Goal: Transaction & Acquisition: Purchase product/service

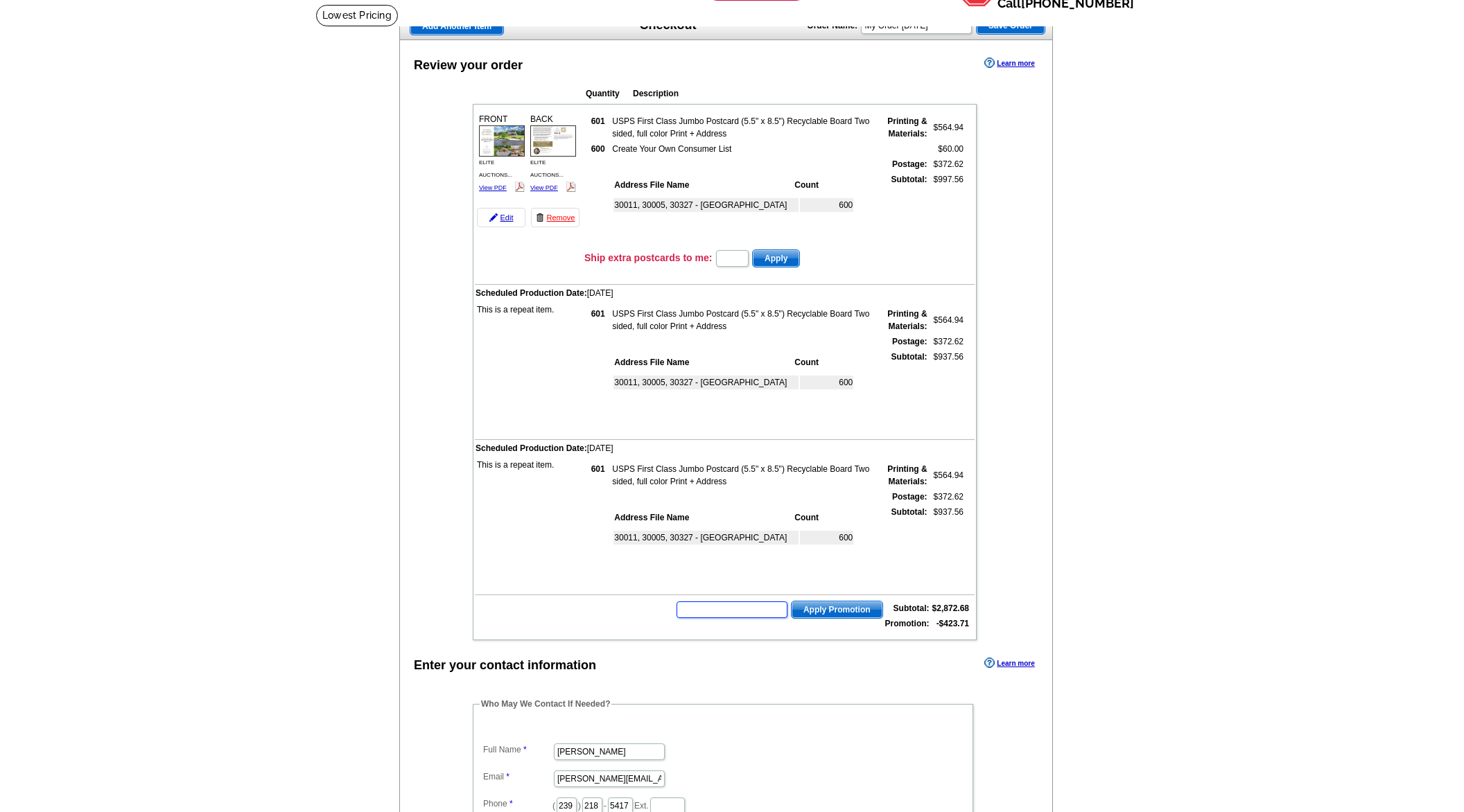
click at [770, 610] on input "text" at bounding box center [732, 609] width 111 height 17
type input "Chat20"
click at [847, 606] on span "Apply Promotion" at bounding box center [836, 609] width 91 height 17
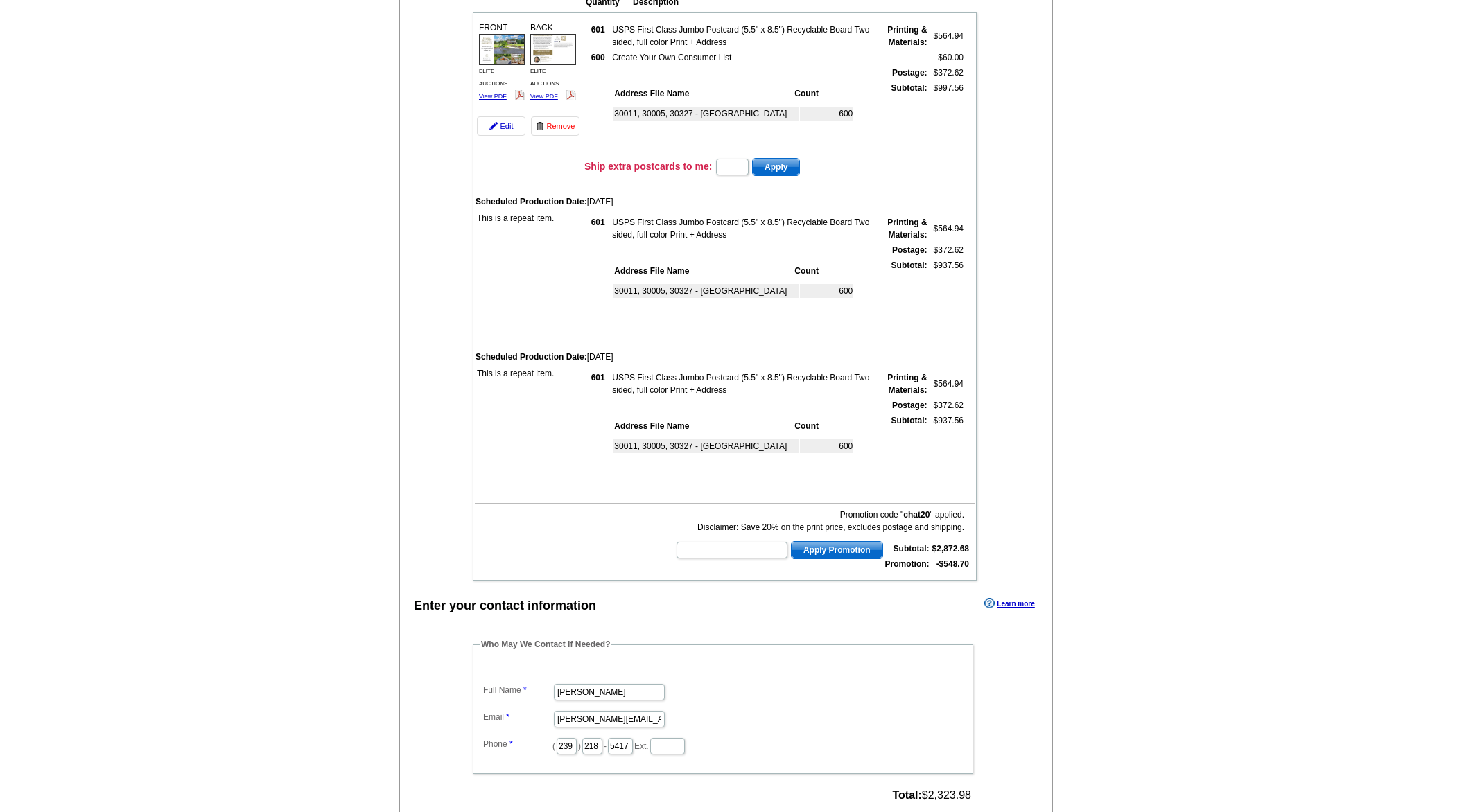
scroll to position [265, 0]
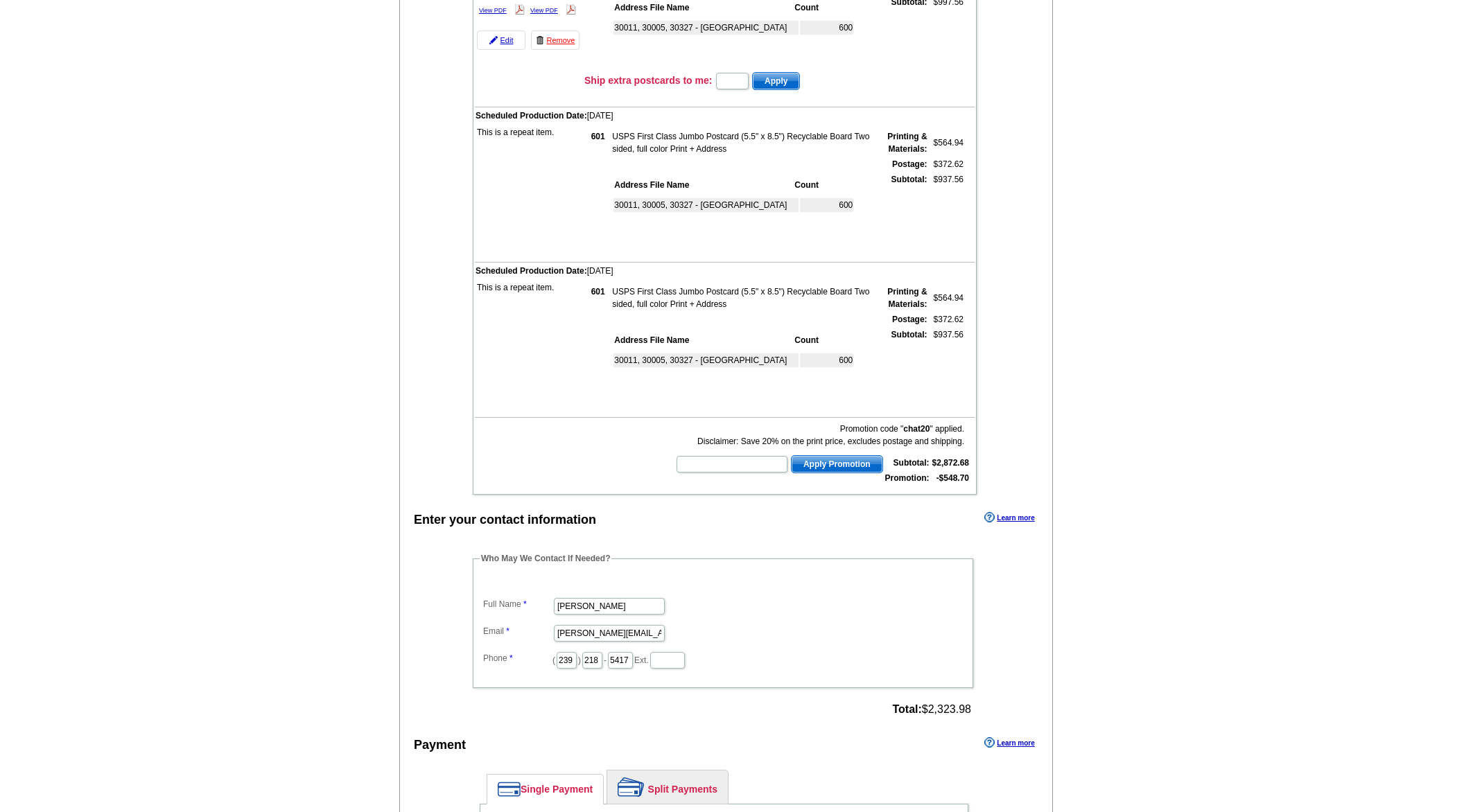
drag, startPoint x: 930, startPoint y: 709, endPoint x: 969, endPoint y: 709, distance: 39.0
click at [969, 709] on span "Total: $2,323.98" at bounding box center [930, 709] width 79 height 13
copy span "$2,323.98"
click at [836, 733] on div "Enter your contact information Learn more Who May We Contact If Needed? Full Na…" at bounding box center [726, 794] width 653 height 572
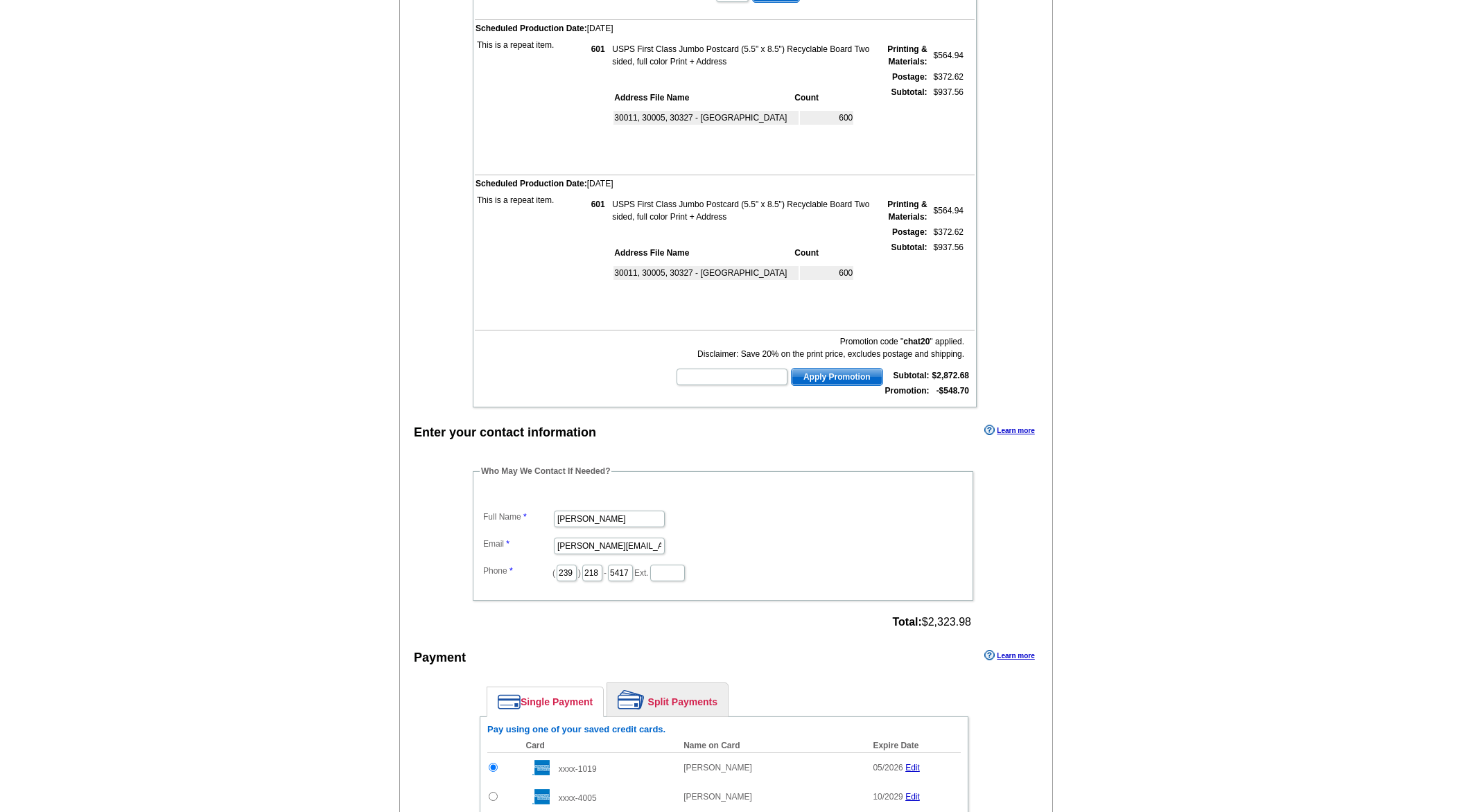
scroll to position [667, 0]
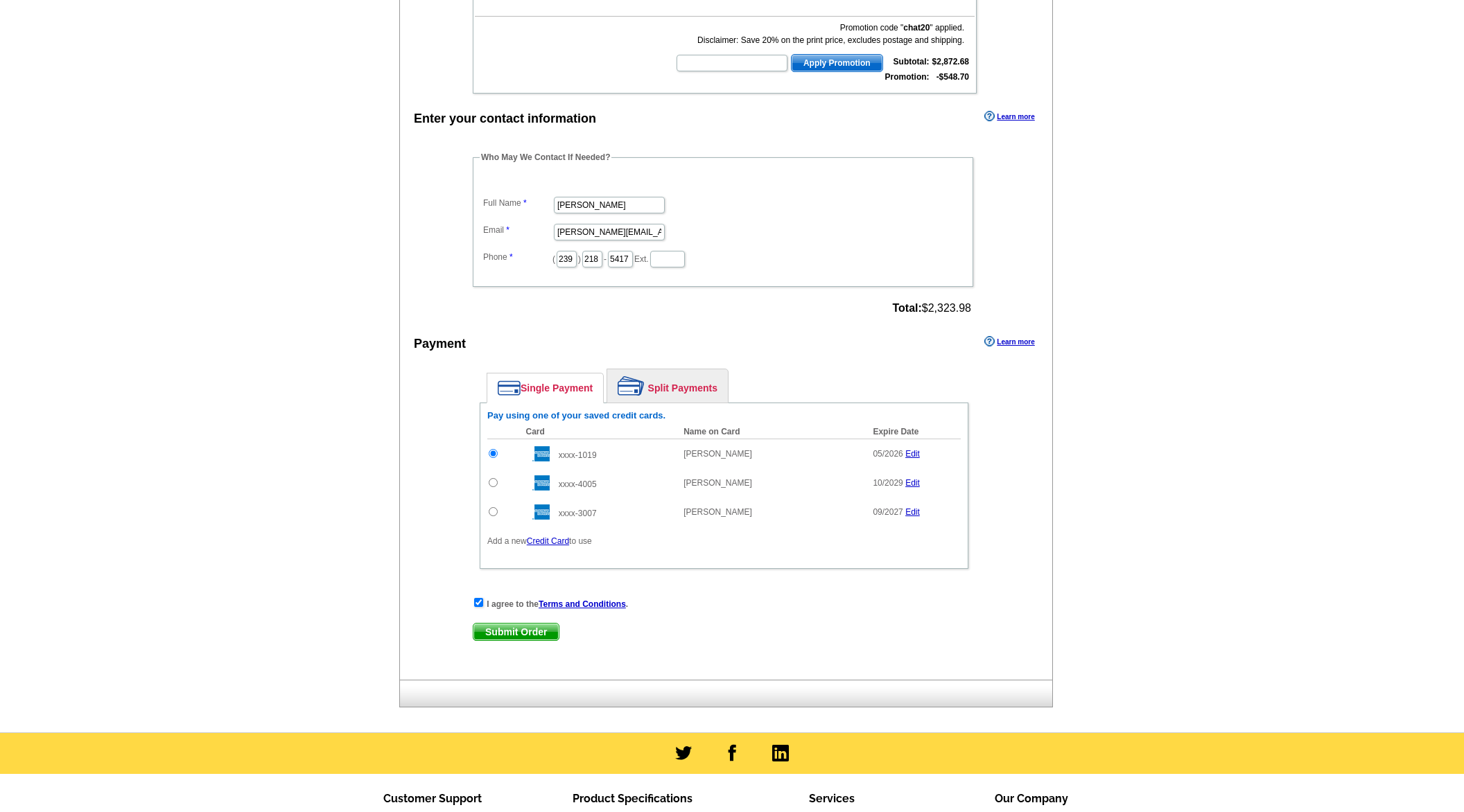
click at [493, 631] on span "Submit Order" at bounding box center [515, 632] width 85 height 17
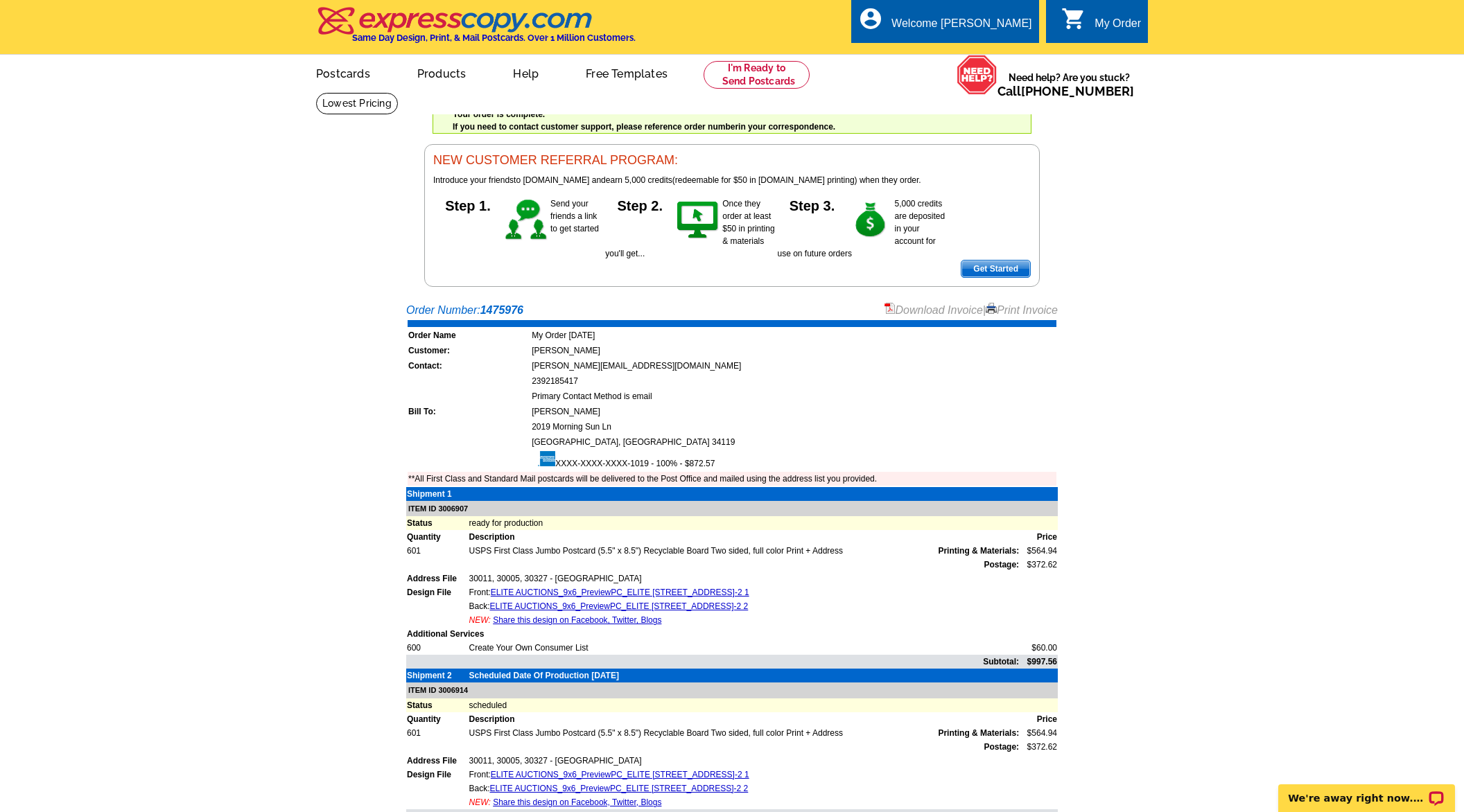
click at [931, 307] on link "Download Invoice" at bounding box center [933, 310] width 99 height 12
click at [773, 70] on link at bounding box center [756, 75] width 106 height 27
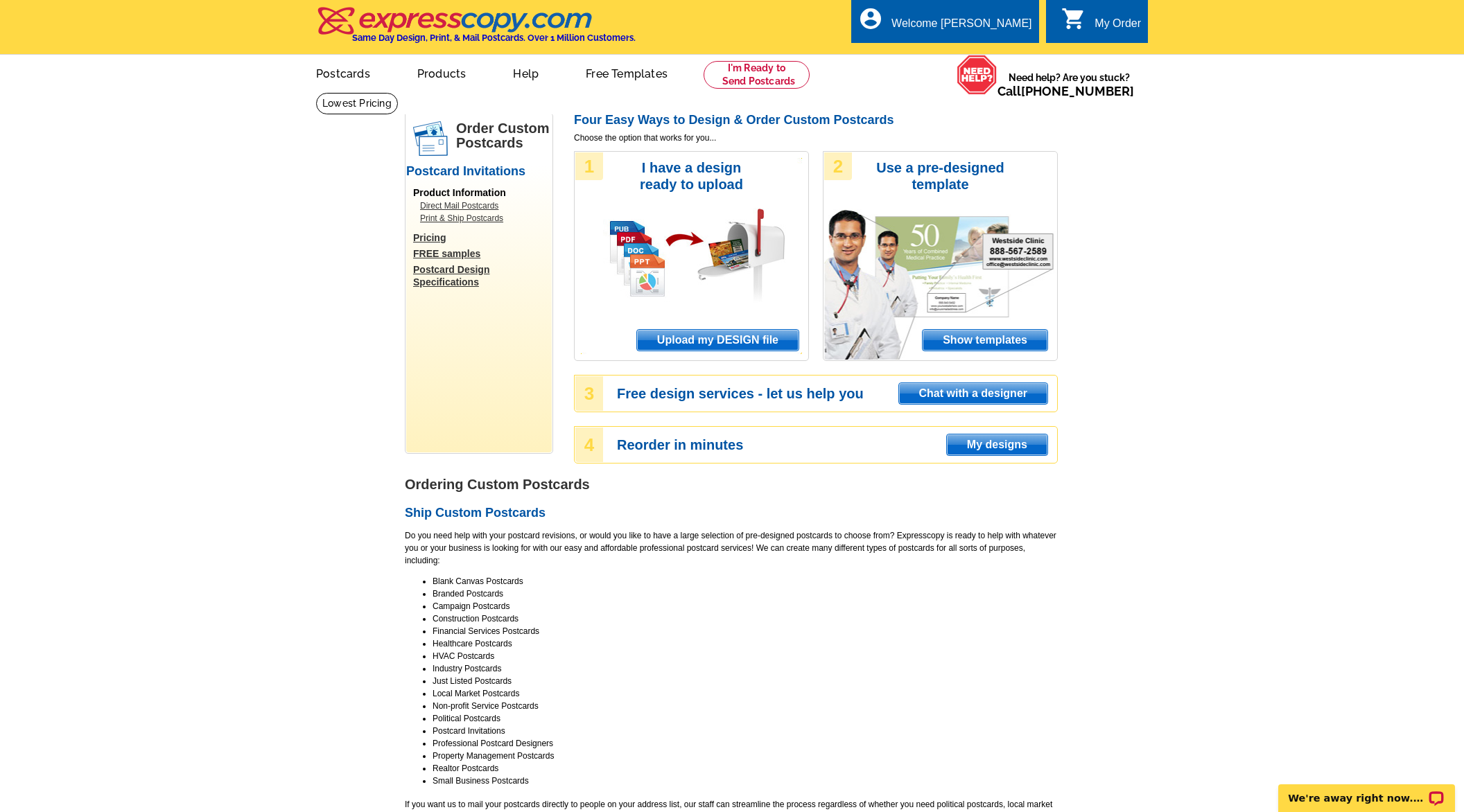
click at [730, 338] on span "Upload my DESIGN file" at bounding box center [718, 339] width 162 height 20
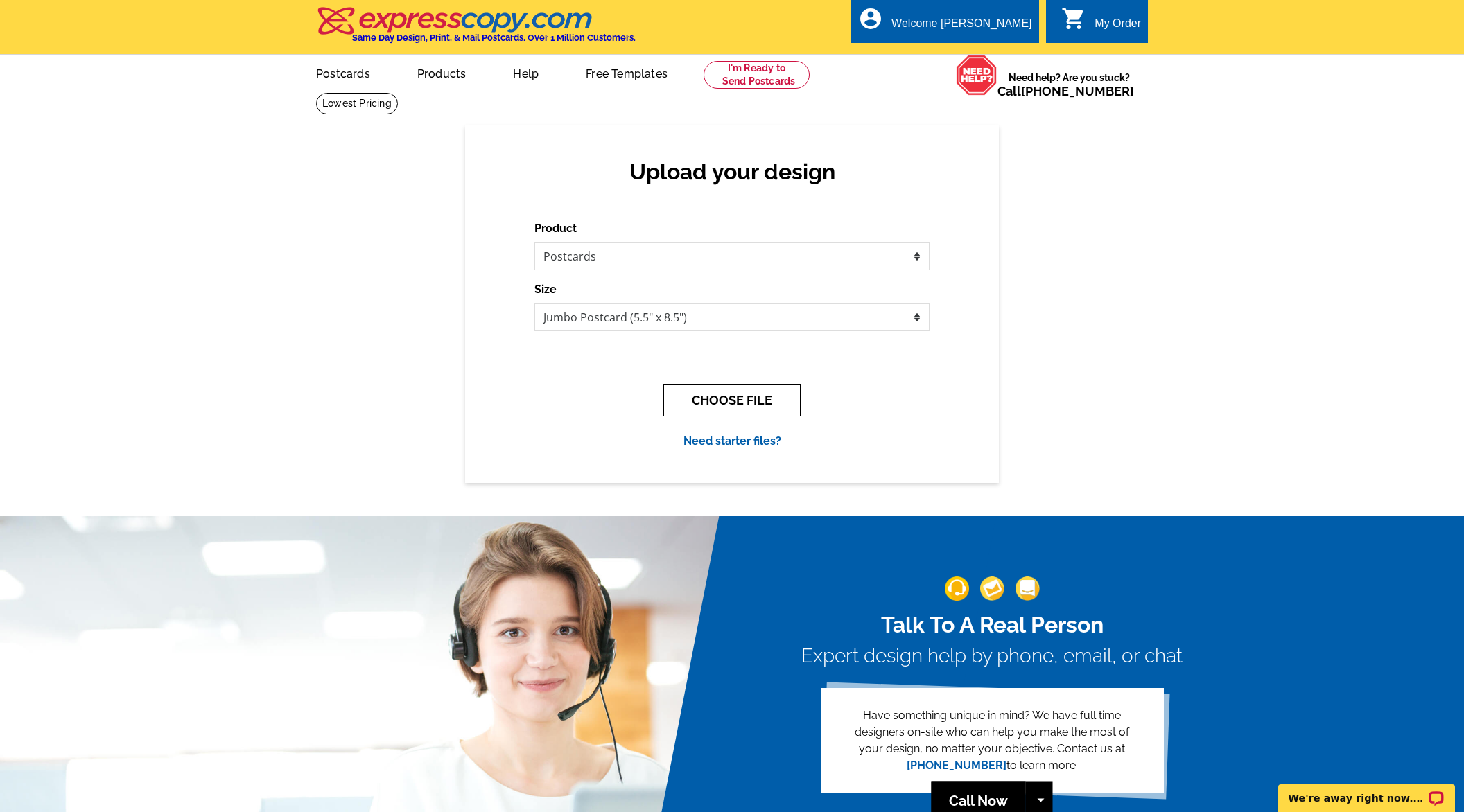
click at [762, 402] on button "CHOOSE FILE" at bounding box center [732, 400] width 138 height 32
